Goal: Task Accomplishment & Management: Use online tool/utility

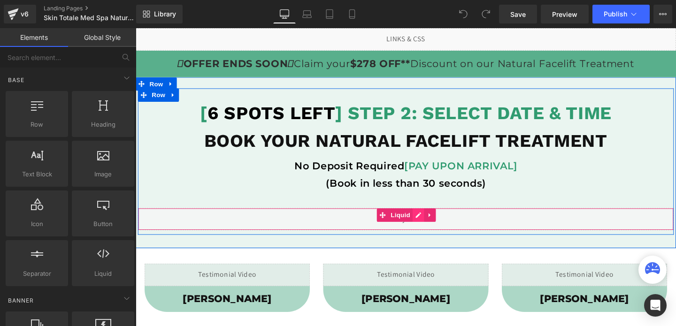
click at [432, 225] on div "Liquid" at bounding box center [420, 228] width 564 height 23
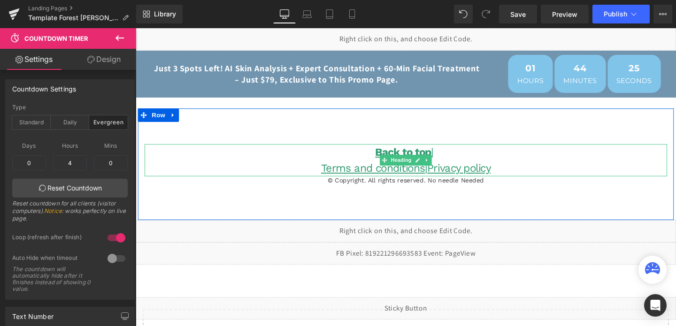
scroll to position [94, 0]
